Goal: Task Accomplishment & Management: Use online tool/utility

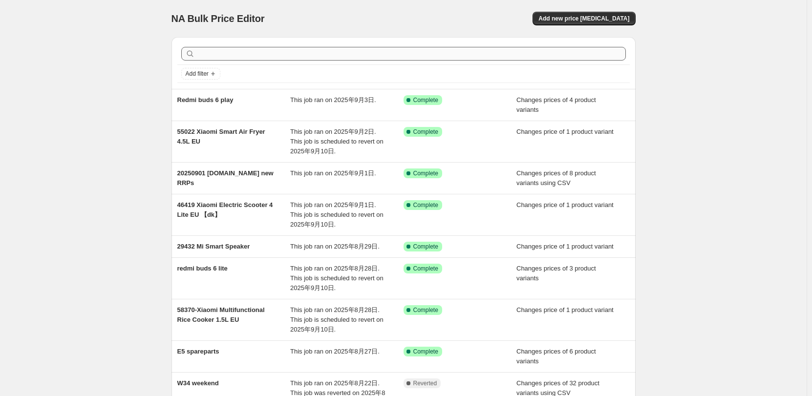
scroll to position [166, 0]
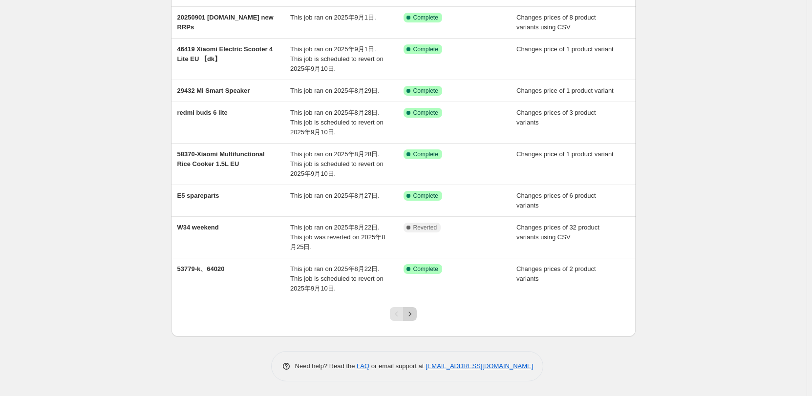
click at [408, 316] on icon "Next" at bounding box center [410, 314] width 10 height 10
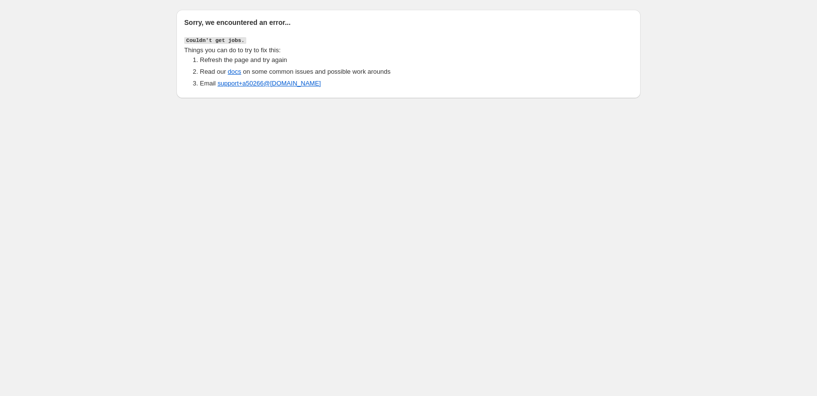
click at [527, 212] on body "Sorry, we encountered an error... Couldn't get jobs. Things you can do to try t…" at bounding box center [408, 198] width 817 height 396
drag, startPoint x: 157, startPoint y: 188, endPoint x: 55, endPoint y: 150, distance: 109.1
click at [157, 188] on body "Sorry, we encountered an error... Couldn't get jobs. Things you can do to try t…" at bounding box center [408, 198] width 817 height 396
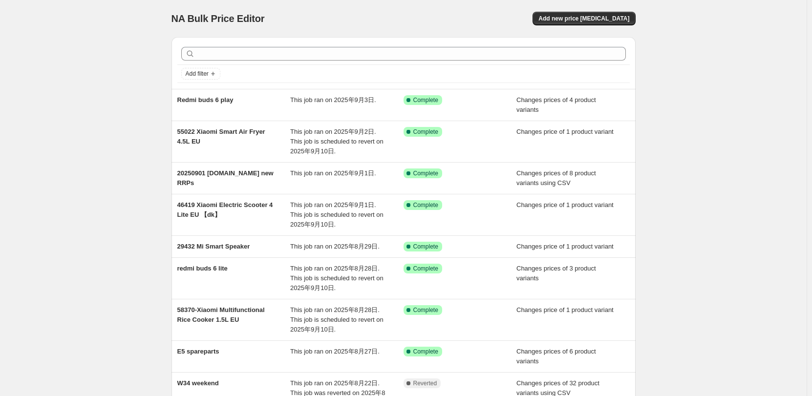
click at [522, 5] on div "NA Bulk Price Editor. This page is ready NA Bulk Price Editor Add new price [ME…" at bounding box center [403, 18] width 464 height 37
click at [609, 17] on span "Add new price [MEDICAL_DATA]" at bounding box center [583, 19] width 91 height 8
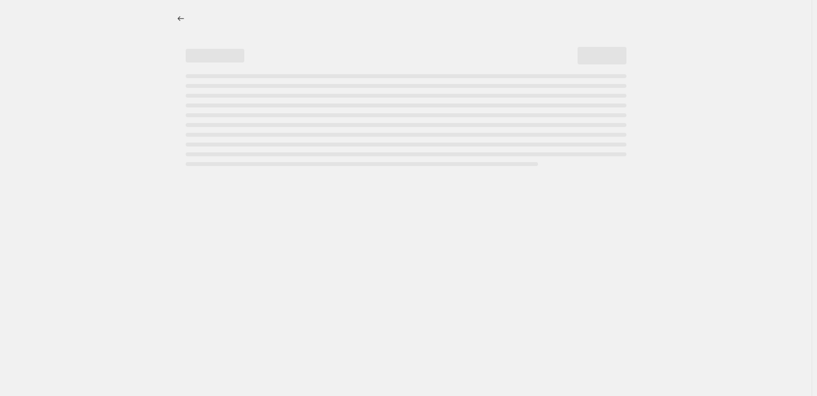
select select "percentage"
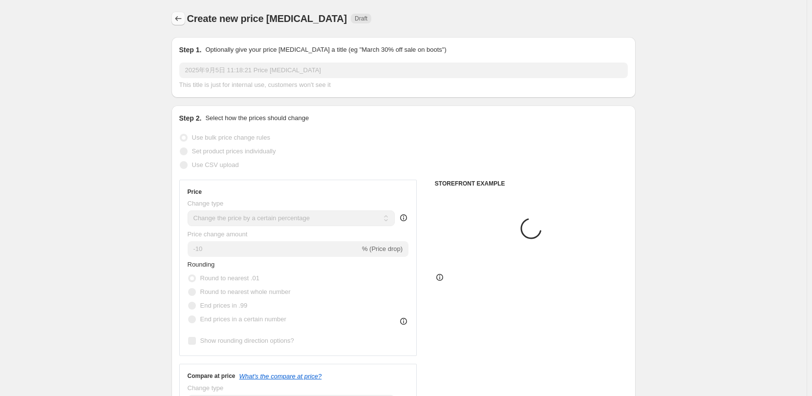
click at [183, 20] on icon "Price change jobs" at bounding box center [178, 19] width 10 height 10
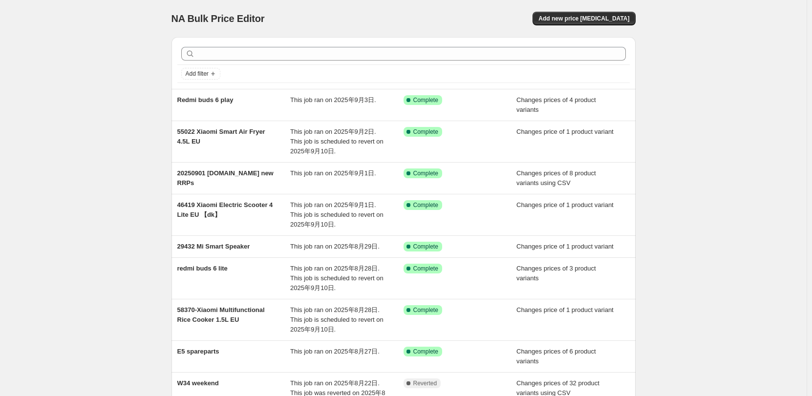
scroll to position [166, 0]
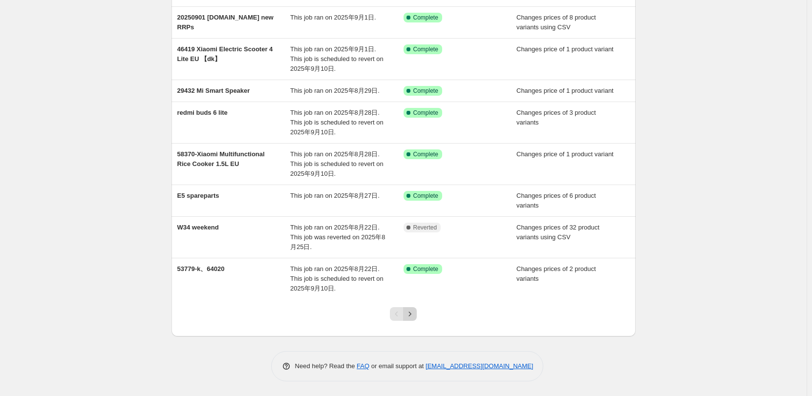
click at [410, 316] on icon "Next" at bounding box center [410, 314] width 10 height 10
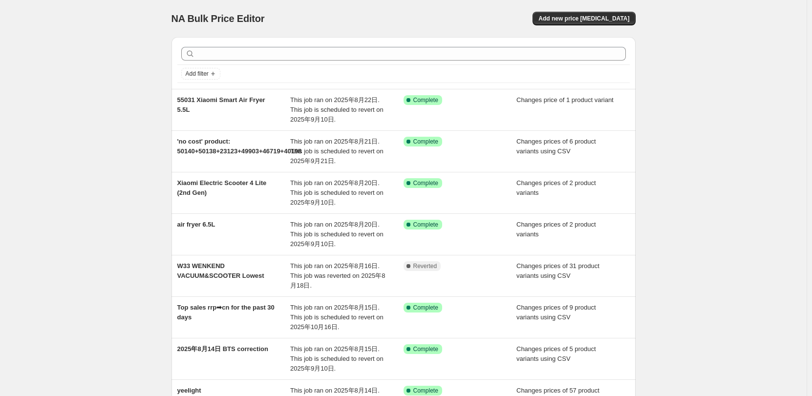
scroll to position [205, 0]
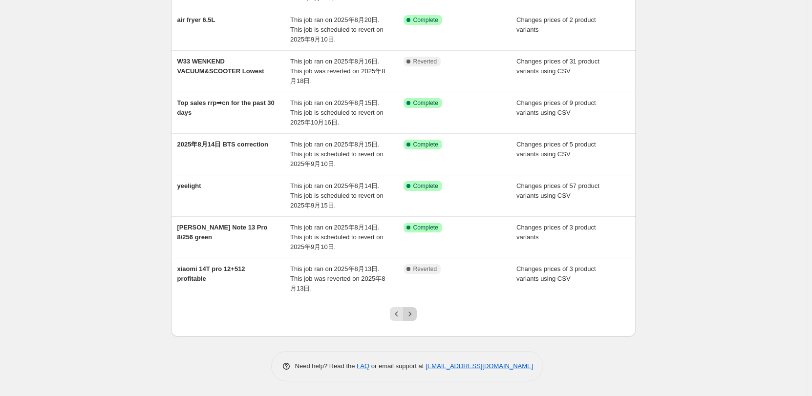
click at [415, 318] on icon "Next" at bounding box center [410, 314] width 10 height 10
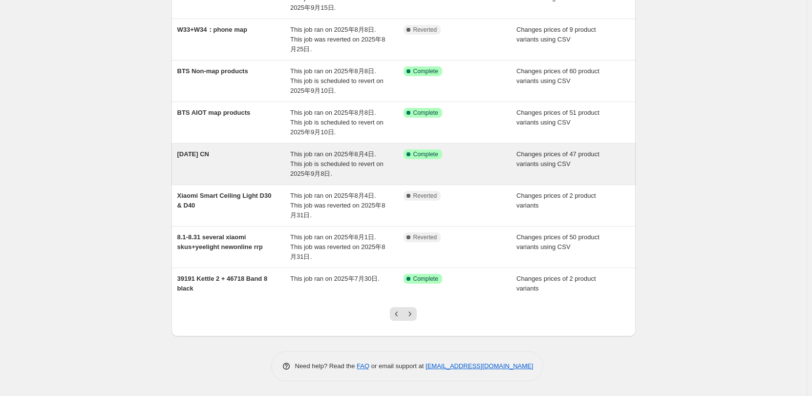
scroll to position [0, 0]
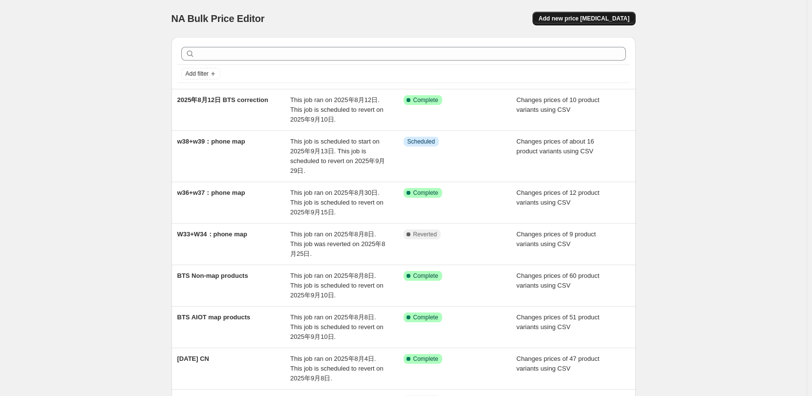
click at [617, 16] on span "Add new price [MEDICAL_DATA]" at bounding box center [583, 19] width 91 height 8
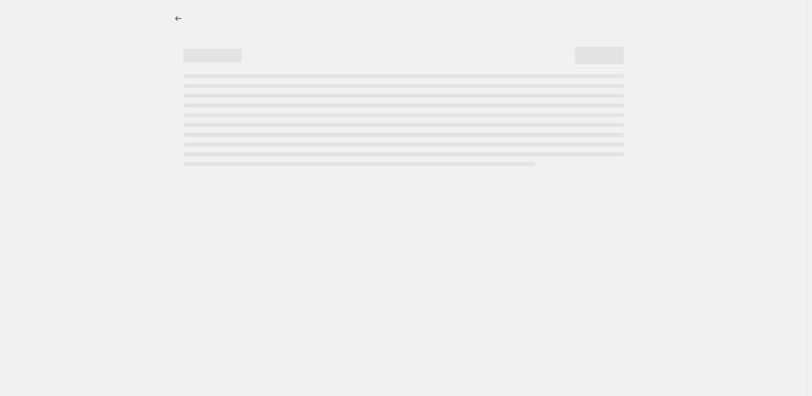
select select "percentage"
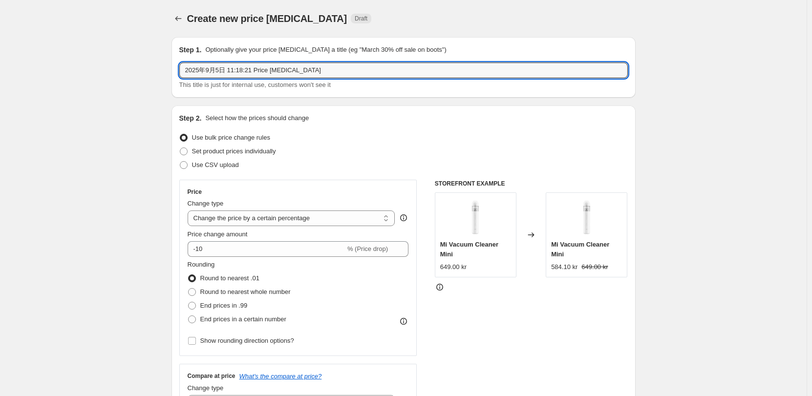
drag, startPoint x: 272, startPoint y: 68, endPoint x: 125, endPoint y: 69, distance: 147.1
type input "xiaomi aiot map w37+w38"
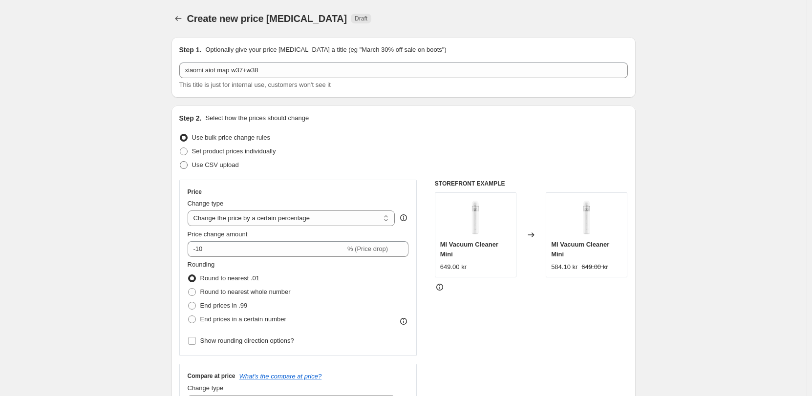
click at [239, 164] on span "Use CSV upload" at bounding box center [215, 164] width 47 height 7
click at [180, 162] on input "Use CSV upload" at bounding box center [180, 161] width 0 height 0
radio input "true"
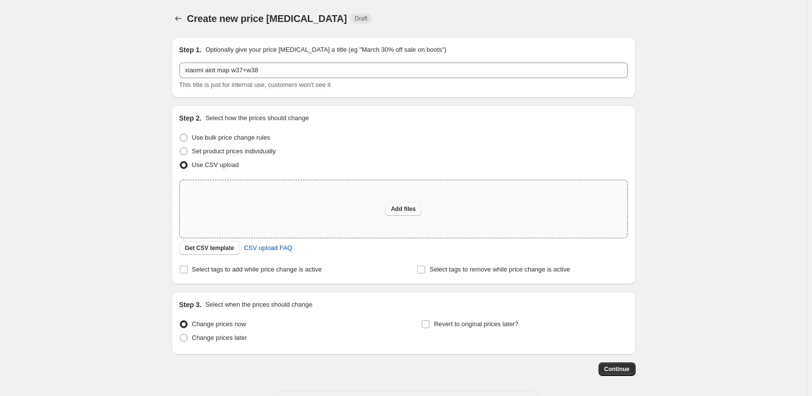
click at [410, 209] on span "Add files" at bounding box center [403, 209] width 25 height 8
type input "C:\fakepath\mistore：w37+w38 cn map.csv"
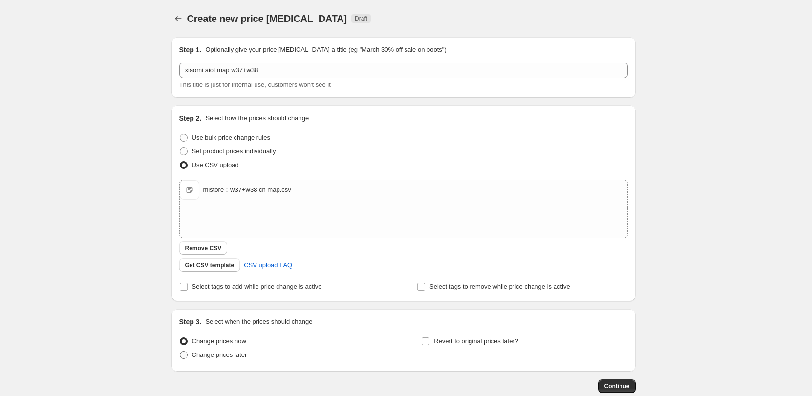
click at [247, 353] on span "Change prices later" at bounding box center [219, 354] width 55 height 7
click at [180, 352] on input "Change prices later" at bounding box center [180, 351] width 0 height 0
radio input "true"
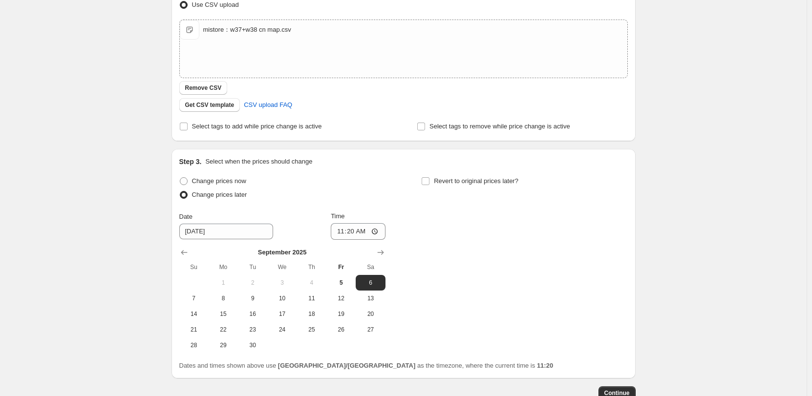
scroll to position [195, 0]
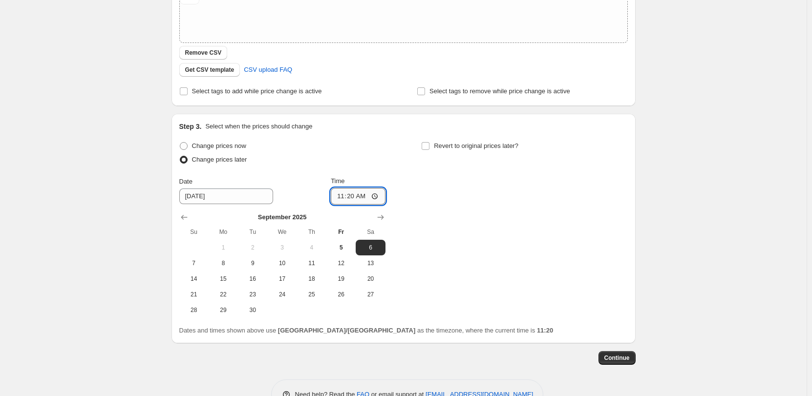
click at [376, 194] on input "11:20" at bounding box center [358, 196] width 55 height 17
type input "02:00"
drag, startPoint x: 446, startPoint y: 246, endPoint x: 448, endPoint y: 195, distance: 50.9
click at [446, 246] on div "Change prices now Change prices later Date [DATE] Time 02:00 [DATE] Su Mo Tu We…" at bounding box center [403, 228] width 448 height 179
click at [455, 146] on span "Revert to original prices later?" at bounding box center [476, 145] width 85 height 7
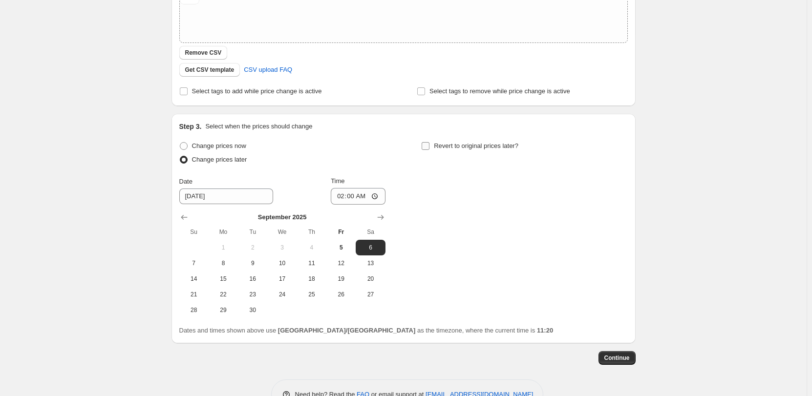
click at [429, 146] on input "Revert to original prices later?" at bounding box center [426, 146] width 8 height 8
checkbox input "true"
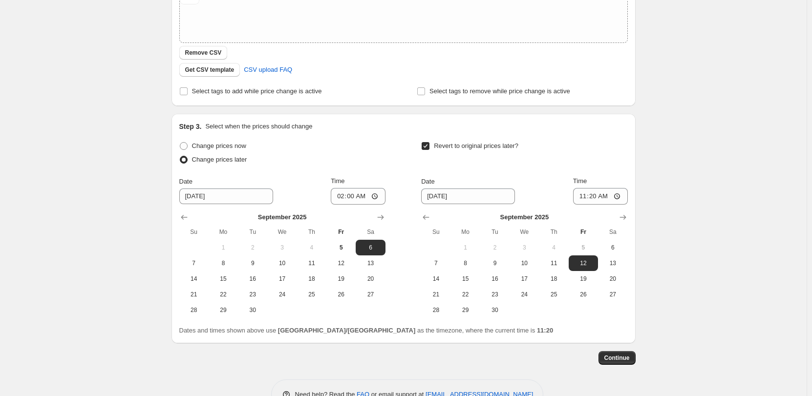
click at [548, 338] on div "Step 3. Select when the prices should change Change prices now Change prices la…" at bounding box center [403, 229] width 464 height 230
click at [465, 295] on span "22" at bounding box center [465, 295] width 21 height 8
type input "[DATE]"
click at [618, 196] on input "11:20" at bounding box center [600, 196] width 55 height 17
type input "12:00"
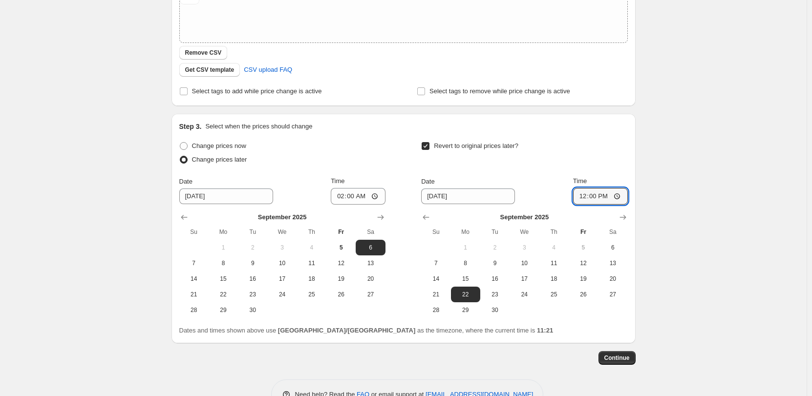
click at [736, 326] on div "Create new price [MEDICAL_DATA]. This page is ready Create new price [MEDICAL_D…" at bounding box center [403, 115] width 807 height 620
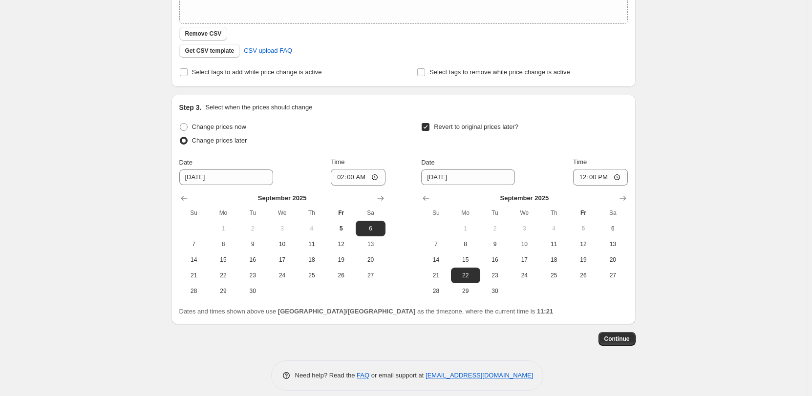
scroll to position [224, 0]
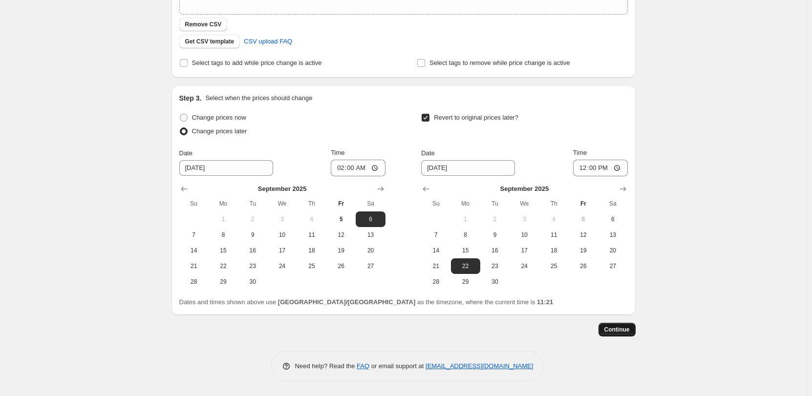
click at [623, 327] on span "Continue" at bounding box center [616, 330] width 25 height 8
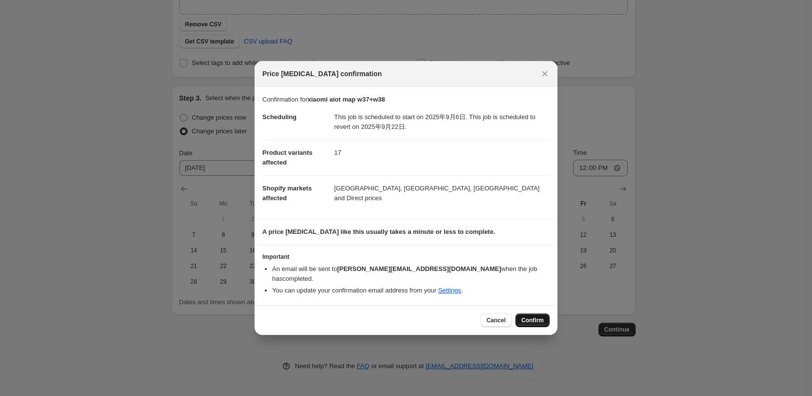
click at [529, 317] on span "Confirm" at bounding box center [532, 321] width 22 height 8
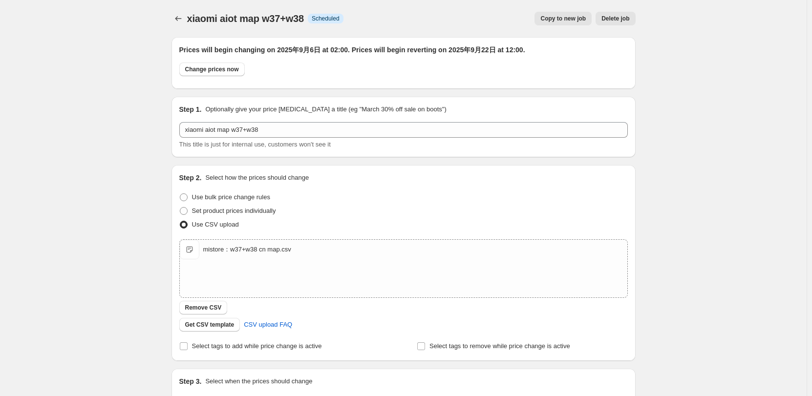
click at [743, 354] on div "xiaomi aiot map w37+w38. This page is ready xiaomi aiot map w37+w38 Info Schedu…" at bounding box center [403, 340] width 807 height 680
click at [181, 15] on icon "Price change jobs" at bounding box center [178, 19] width 10 height 10
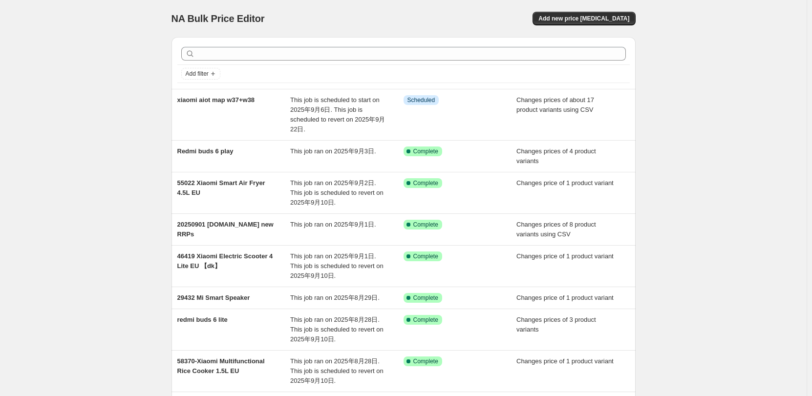
click at [298, 10] on div "NA Bulk Price Editor. This page is ready NA Bulk Price Editor Add new price [ME…" at bounding box center [403, 18] width 464 height 37
click at [407, 0] on div "NA Bulk Price Editor. This page is ready NA Bulk Price Editor Add new price [ME…" at bounding box center [403, 18] width 464 height 37
